Goal: Information Seeking & Learning: Learn about a topic

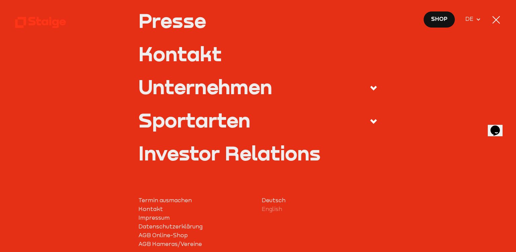
scroll to position [274, 0]
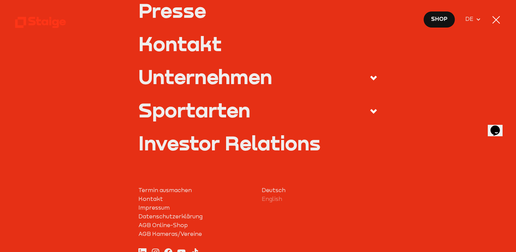
click at [370, 108] on icon at bounding box center [374, 111] width 8 height 8
click at [0, 0] on input "Sportarten" at bounding box center [0, 0] width 0 height 0
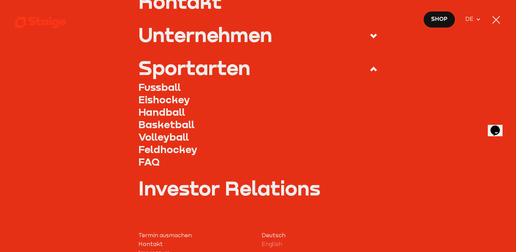
scroll to position [232, 0]
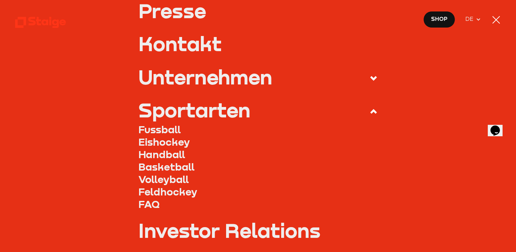
click at [160, 129] on link "Fussball" at bounding box center [258, 129] width 239 height 12
